Goal: Information Seeking & Learning: Learn about a topic

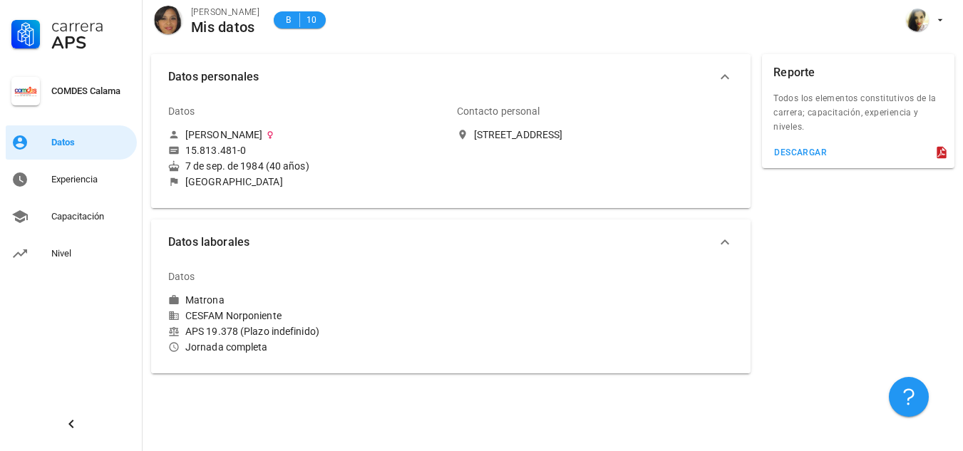
click at [461, 137] on icon at bounding box center [462, 134] width 6 height 9
click at [722, 75] on icon "button" at bounding box center [724, 76] width 17 height 17
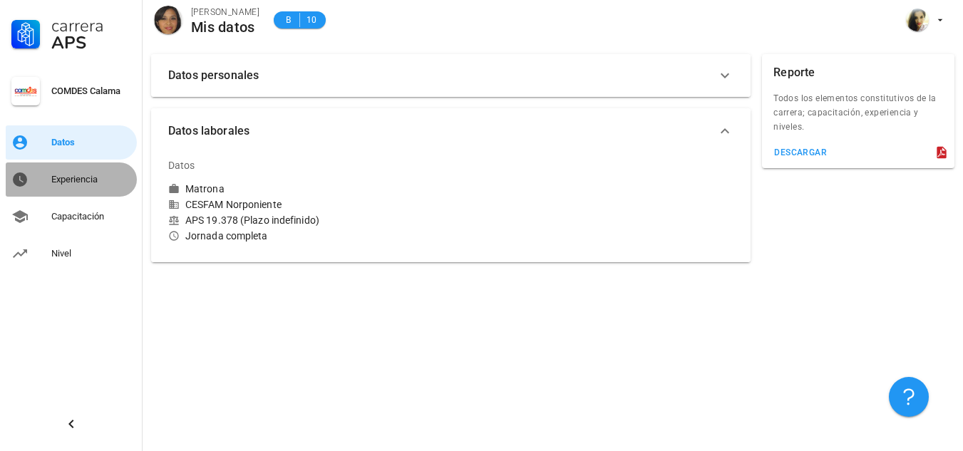
click at [53, 187] on div "Experiencia" at bounding box center [91, 179] width 80 height 23
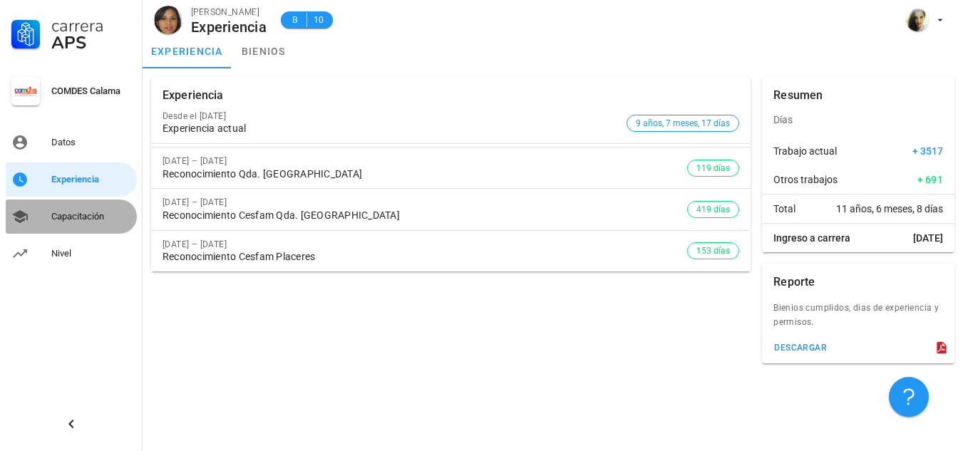
click at [94, 209] on div "Capacitación" at bounding box center [91, 216] width 80 height 23
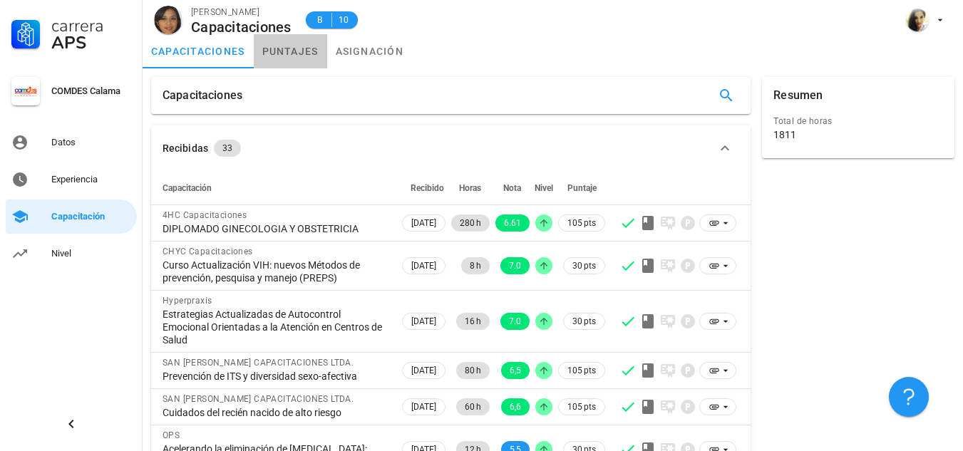
click at [305, 48] on link "puntajes" at bounding box center [290, 51] width 73 height 34
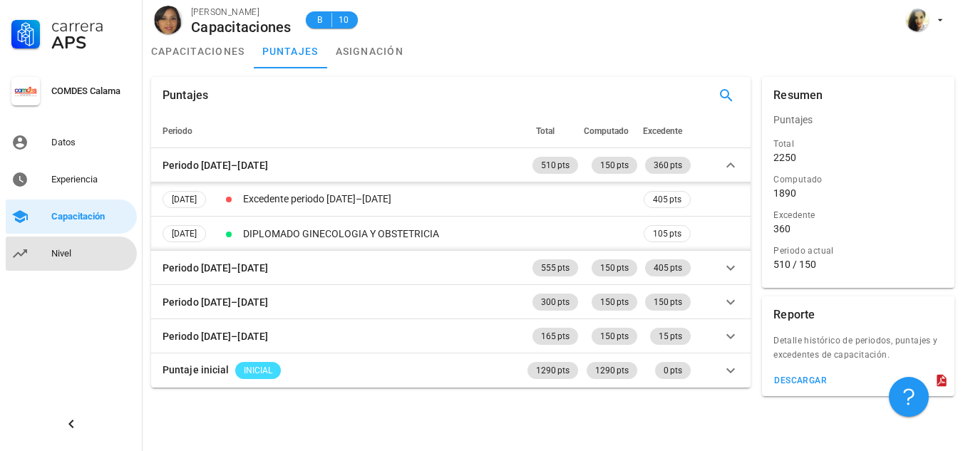
click at [61, 251] on div "Nivel" at bounding box center [91, 253] width 80 height 11
